Goal: Task Accomplishment & Management: Use online tool/utility

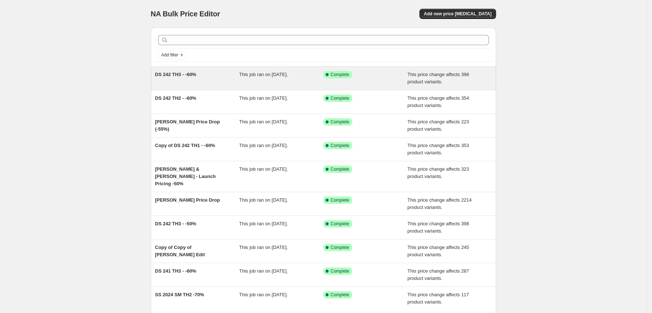
click at [222, 76] on div "DS 242 TH3 - -60%" at bounding box center [197, 78] width 84 height 15
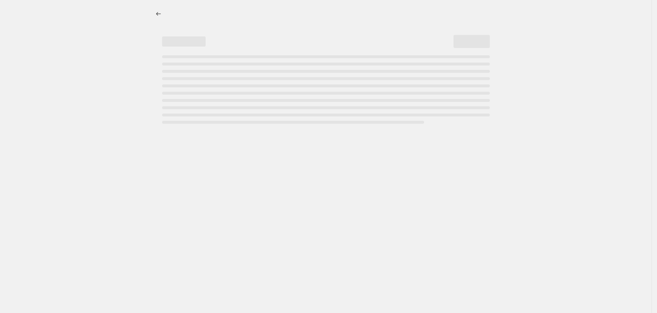
select select "pcap"
select select "no_change"
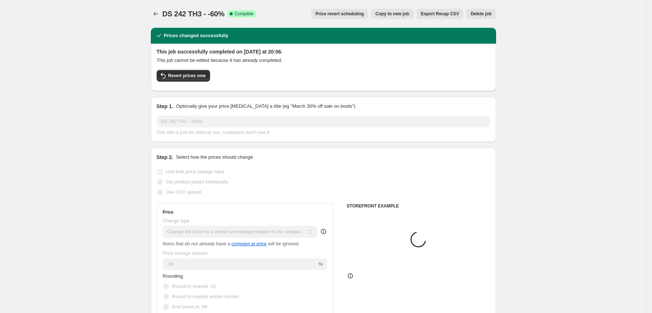
select select "tag"
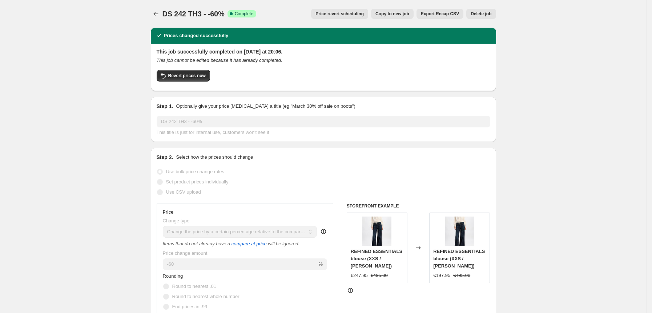
click at [396, 12] on span "Copy to new job" at bounding box center [392, 14] width 34 height 6
select select "pcap"
select select "no_change"
select select "tag"
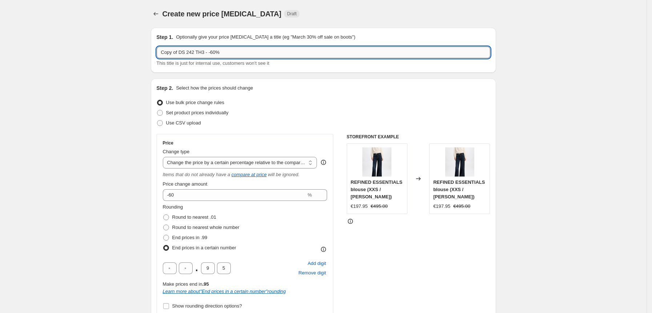
click at [190, 52] on input "Copy of DS 242 TH3 - -60%" at bounding box center [324, 53] width 334 height 12
type input "FW 2024 SM - -40%"
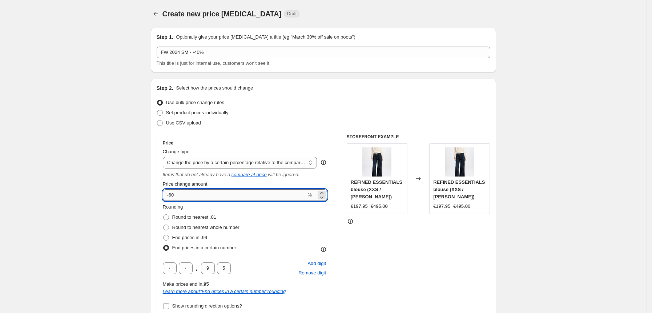
click at [200, 200] on input "-60" at bounding box center [235, 195] width 144 height 12
type input "-6"
type input "-40"
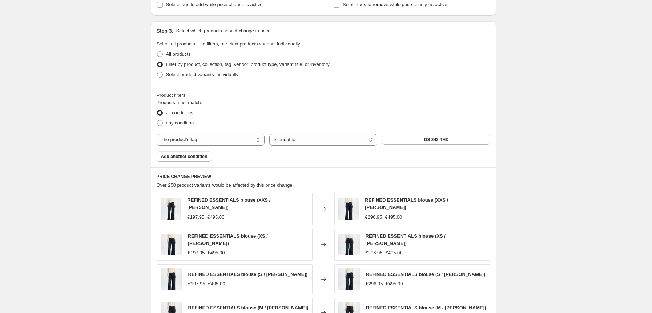
scroll to position [370, 0]
click at [436, 141] on span "DS 242 TH3" at bounding box center [436, 139] width 24 height 6
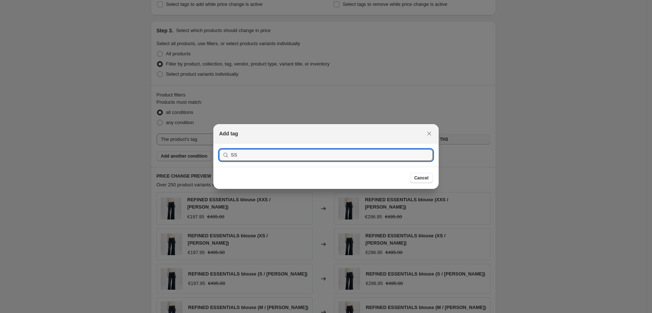
type input "S"
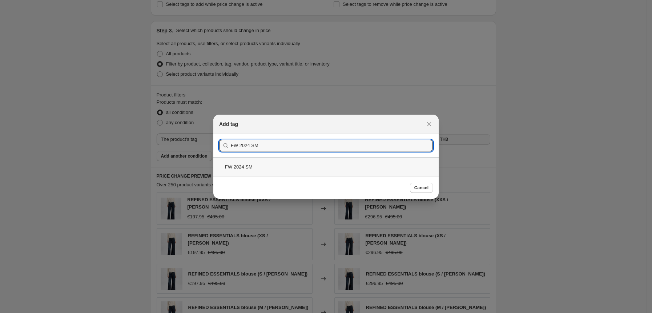
type input "FW 2024 SM"
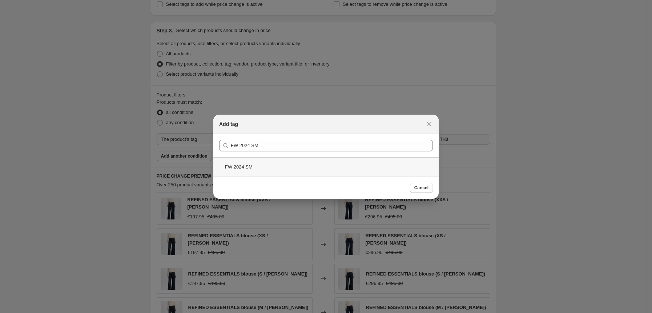
click at [255, 163] on div "FW 2024 SM" at bounding box center [325, 166] width 225 height 19
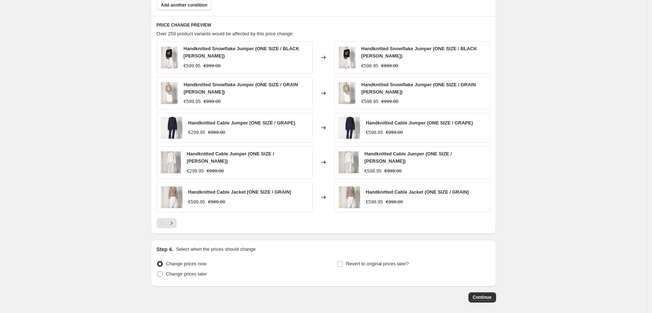
scroll to position [553, 0]
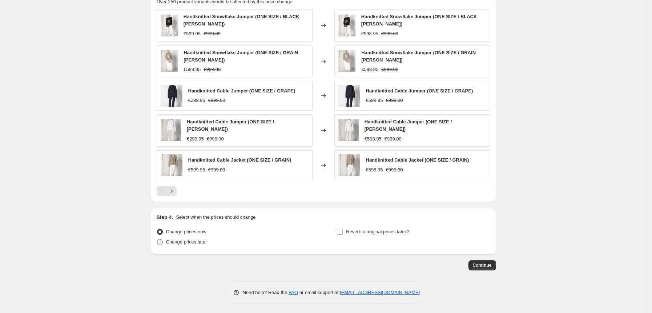
click at [190, 245] on label "Change prices later" at bounding box center [182, 242] width 51 height 10
click at [157, 239] on input "Change prices later" at bounding box center [157, 239] width 0 height 0
radio input "true"
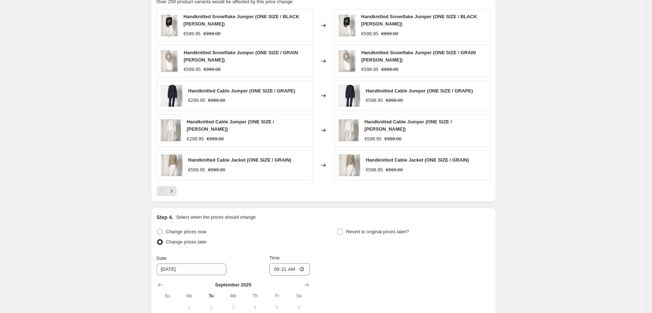
scroll to position [677, 0]
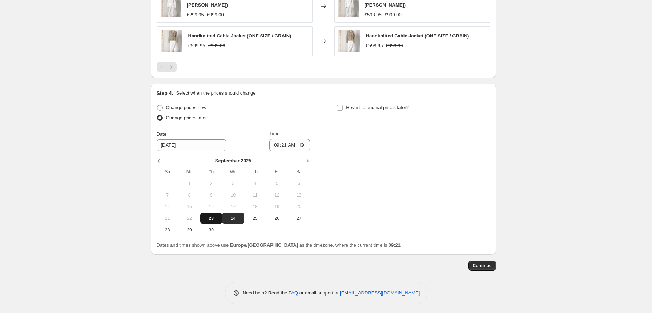
click at [213, 215] on span "23" at bounding box center [211, 218] width 16 height 6
type input "9/23/2025"
click at [286, 143] on input "09:21" at bounding box center [289, 145] width 41 height 12
type input "11:21"
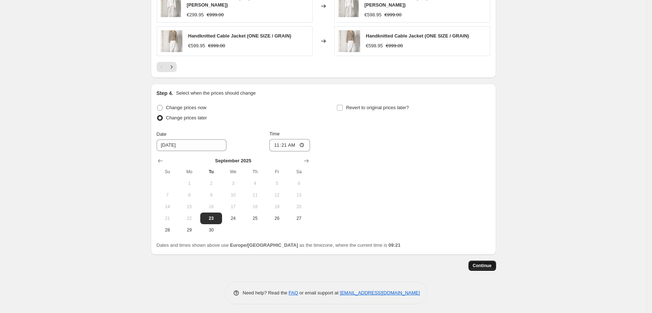
click at [483, 260] on button "Continue" at bounding box center [482, 265] width 28 height 10
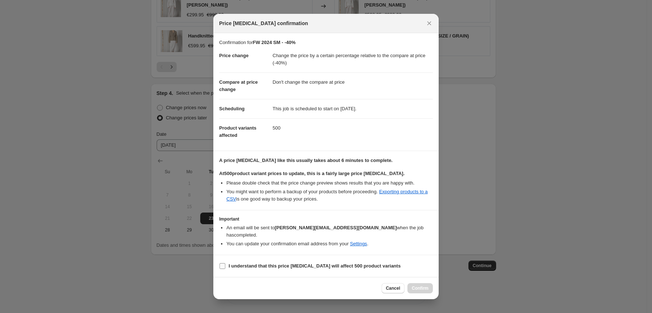
click at [223, 261] on label "I understand that this price change job will affect 500 product variants" at bounding box center [309, 266] width 181 height 10
click at [223, 263] on input "I understand that this price change job will affect 500 product variants" at bounding box center [223, 266] width 6 height 6
checkbox input "true"
click at [432, 285] on button "Confirm" at bounding box center [419, 288] width 25 height 10
